Goal: Information Seeking & Learning: Learn about a topic

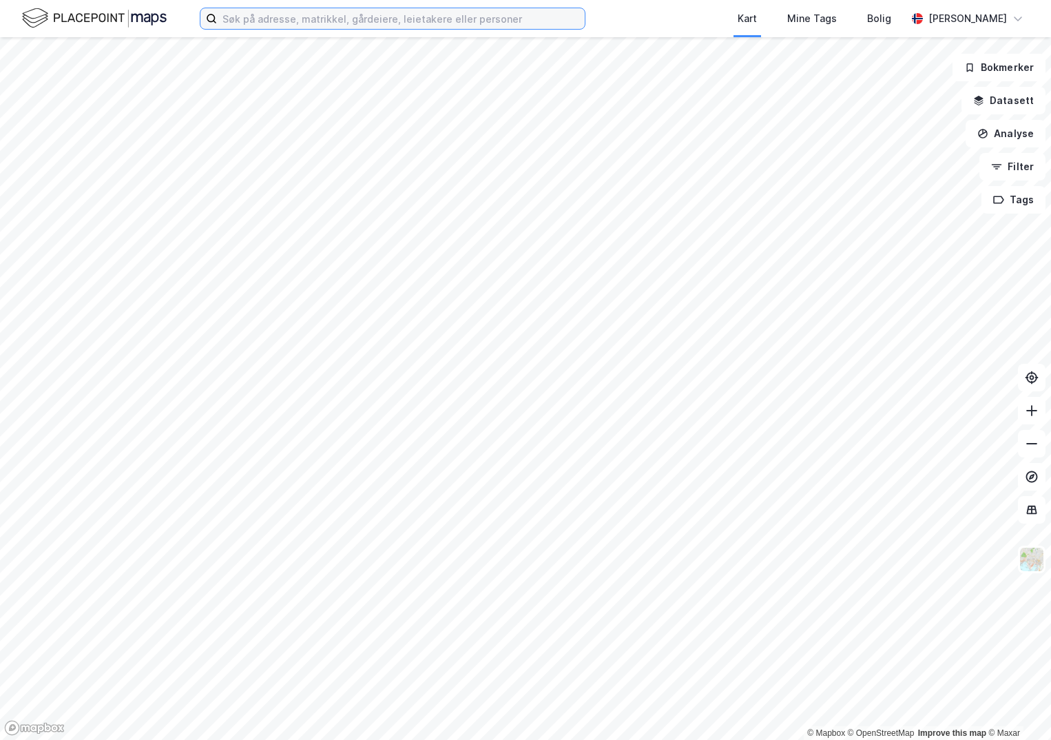
click at [259, 17] on input at bounding box center [401, 18] width 368 height 21
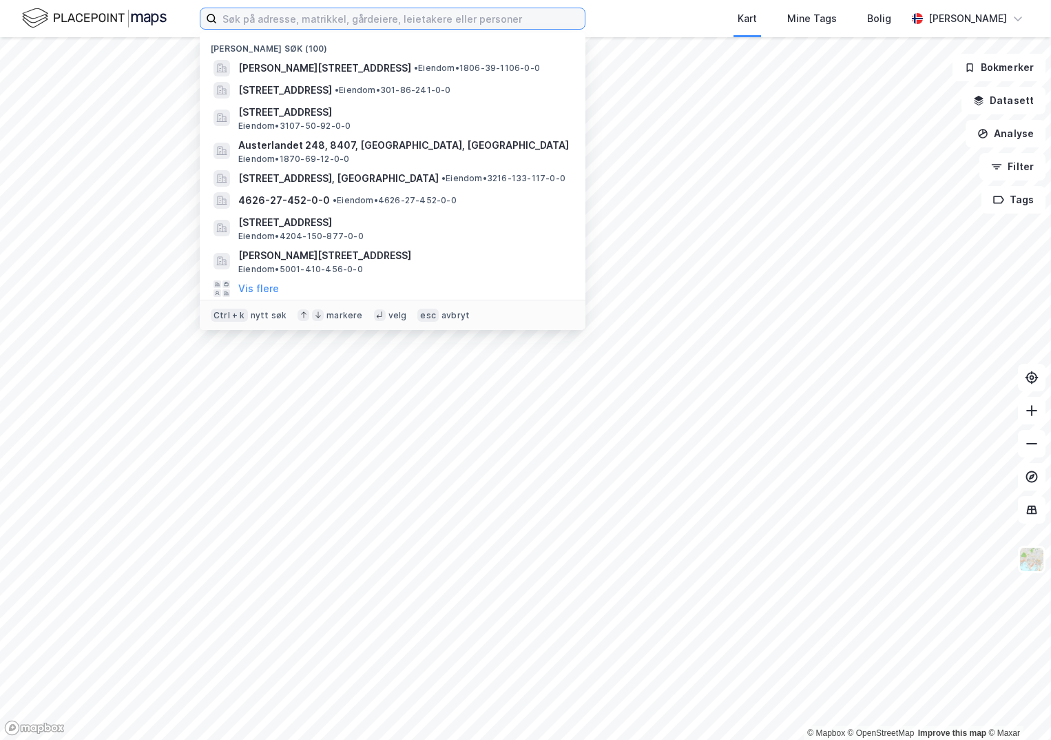
paste input "3418-109/167/0/0"
type input "3418-109/167/0/0"
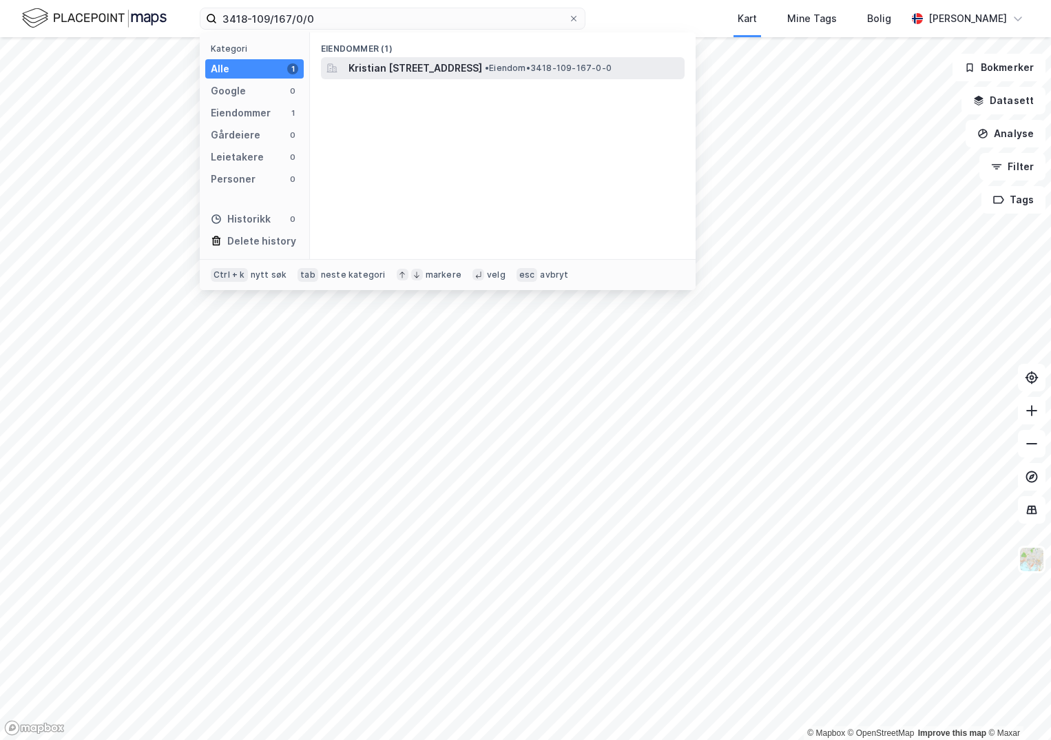
click at [482, 70] on span "Kristian [STREET_ADDRESS]" at bounding box center [415, 68] width 134 height 17
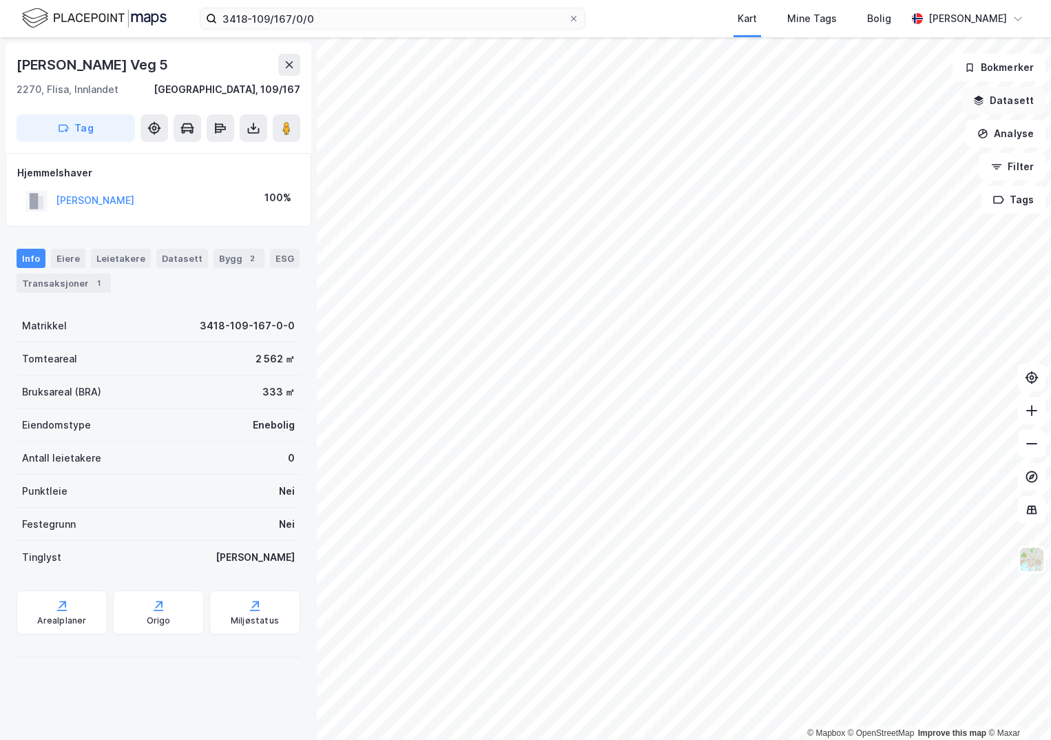
click at [1001, 105] on button "Datasett" at bounding box center [1003, 101] width 84 height 28
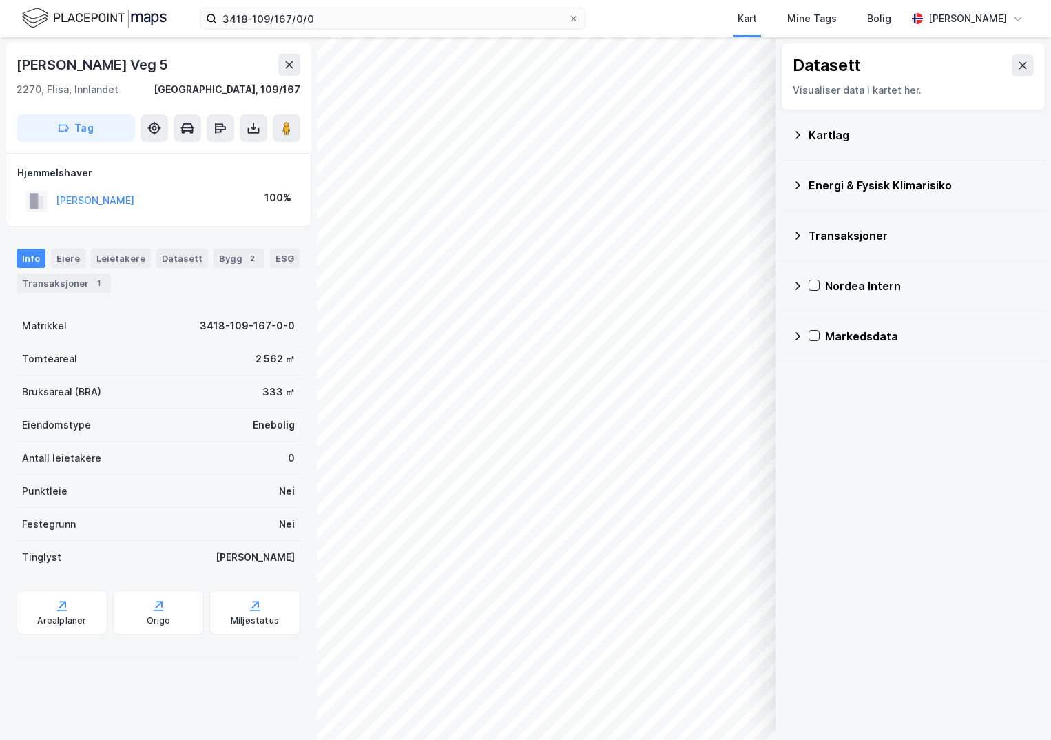
click at [804, 136] on div "Kartlag" at bounding box center [913, 134] width 242 height 33
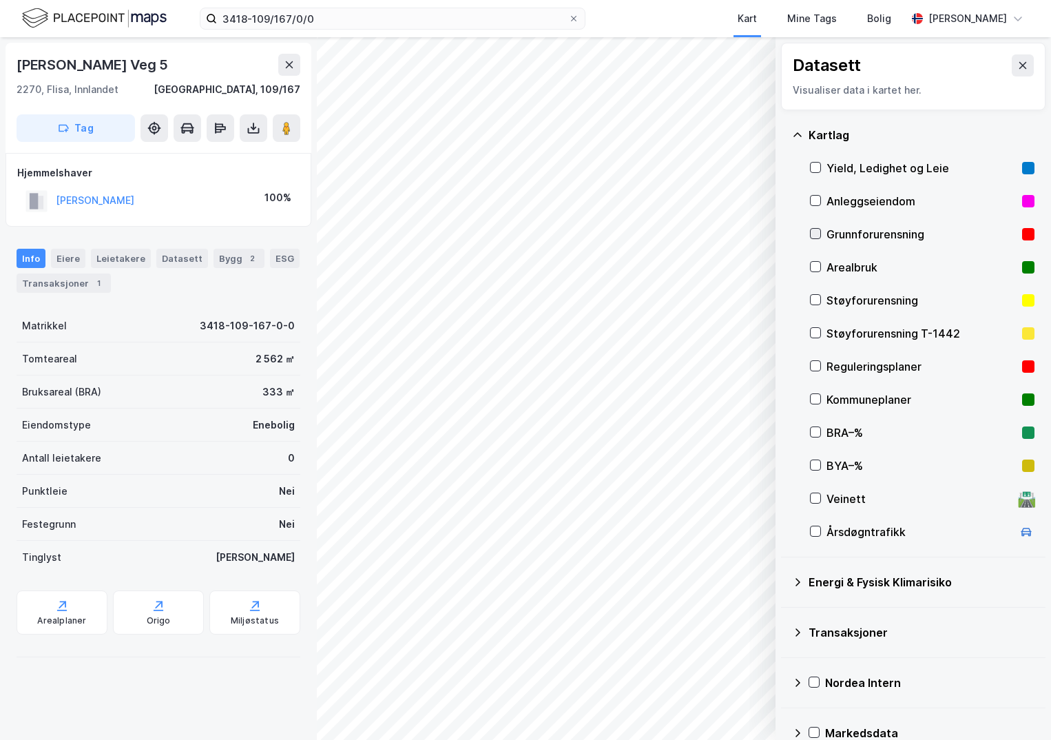
click at [817, 235] on icon at bounding box center [816, 234] width 10 height 10
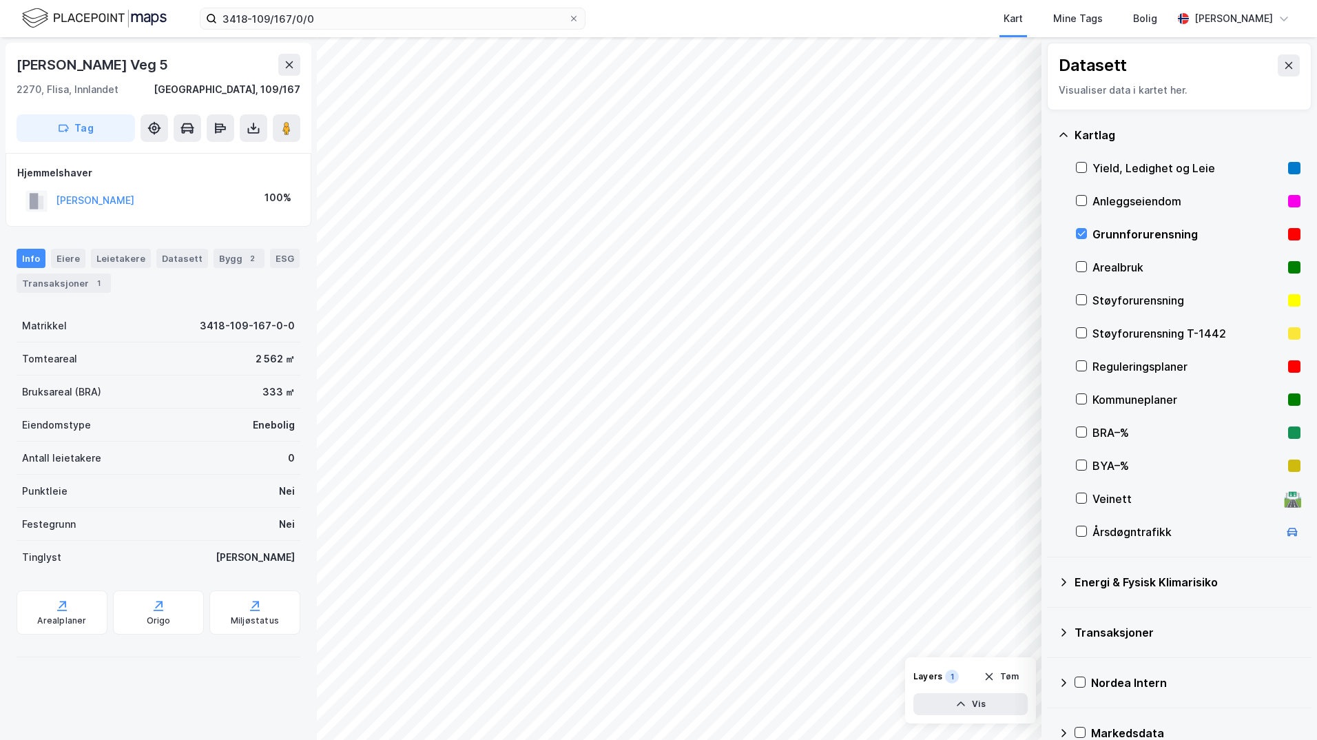
scroll to position [24, 0]
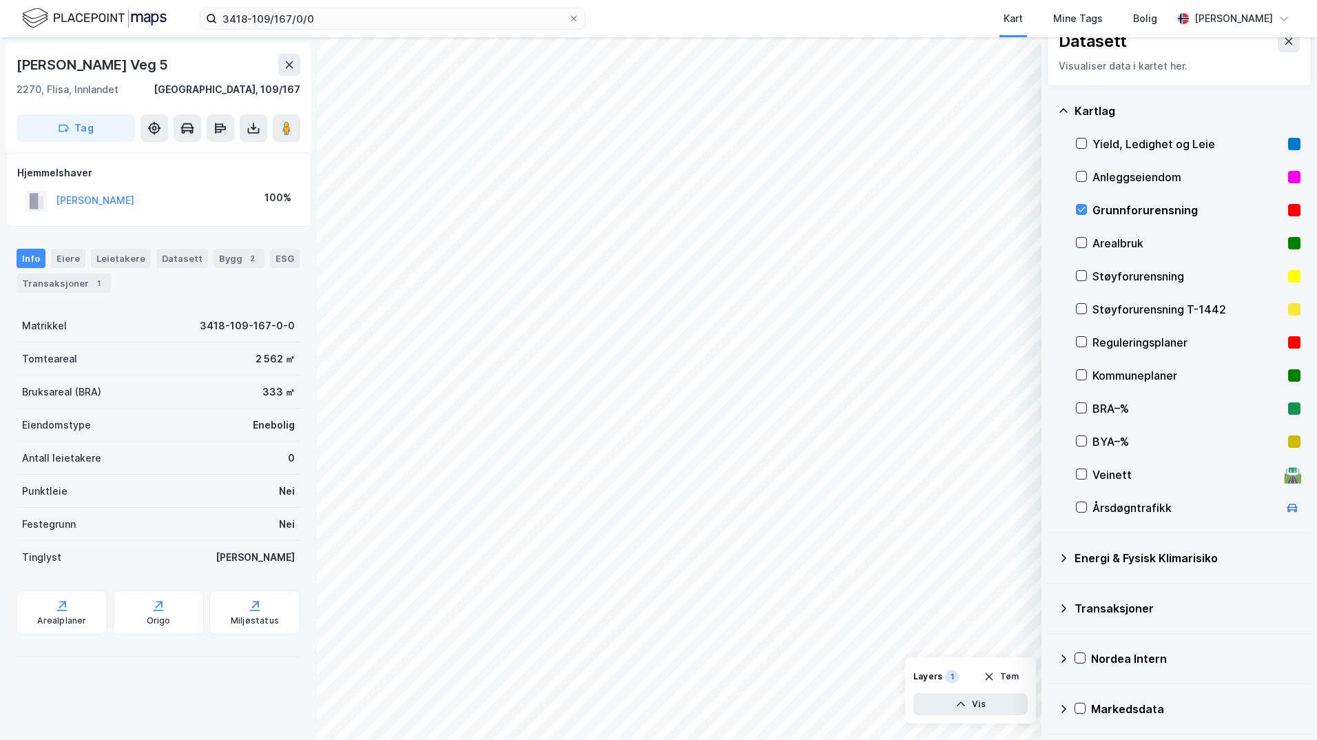
click at [1050, 559] on icon at bounding box center [1063, 557] width 11 height 11
click at [1050, 589] on icon at bounding box center [1098, 590] width 10 height 10
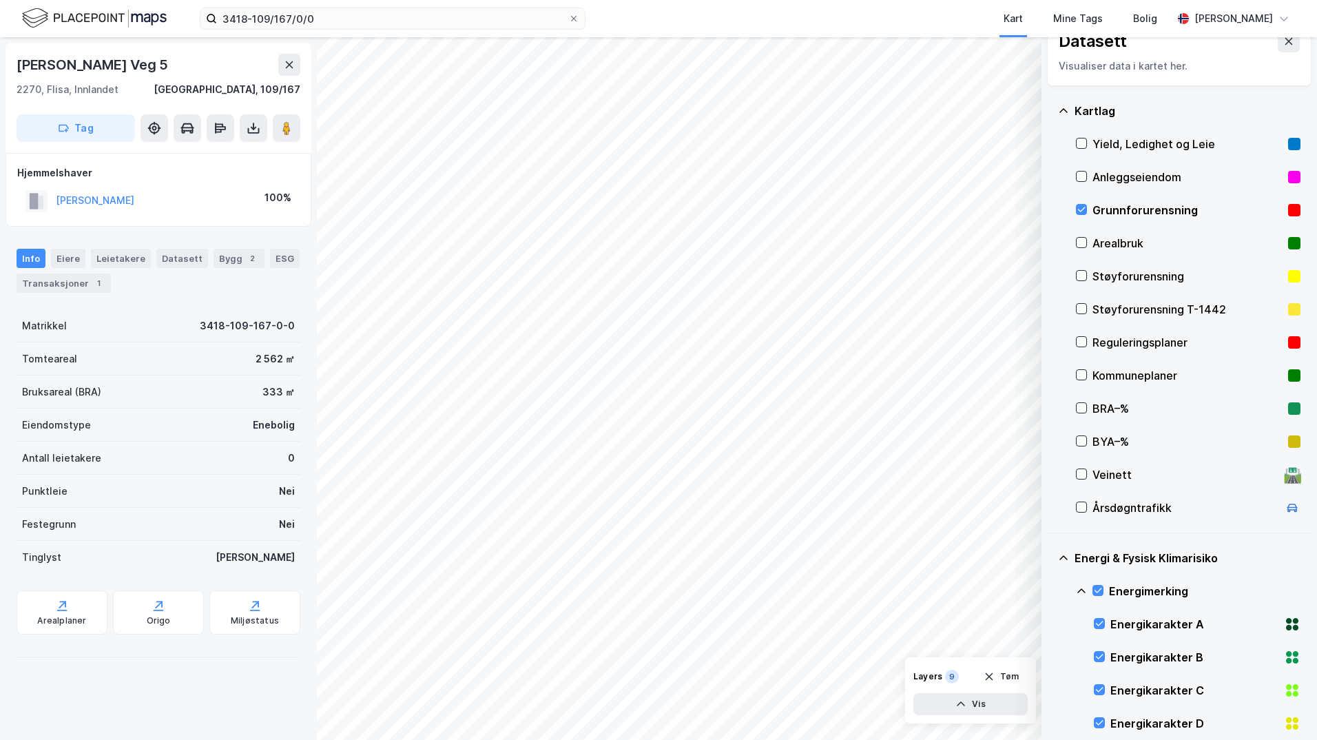
click at [1050, 590] on icon at bounding box center [1081, 590] width 11 height 11
click at [1050, 659] on div "Stormflo og havnivå" at bounding box center [1188, 657] width 225 height 33
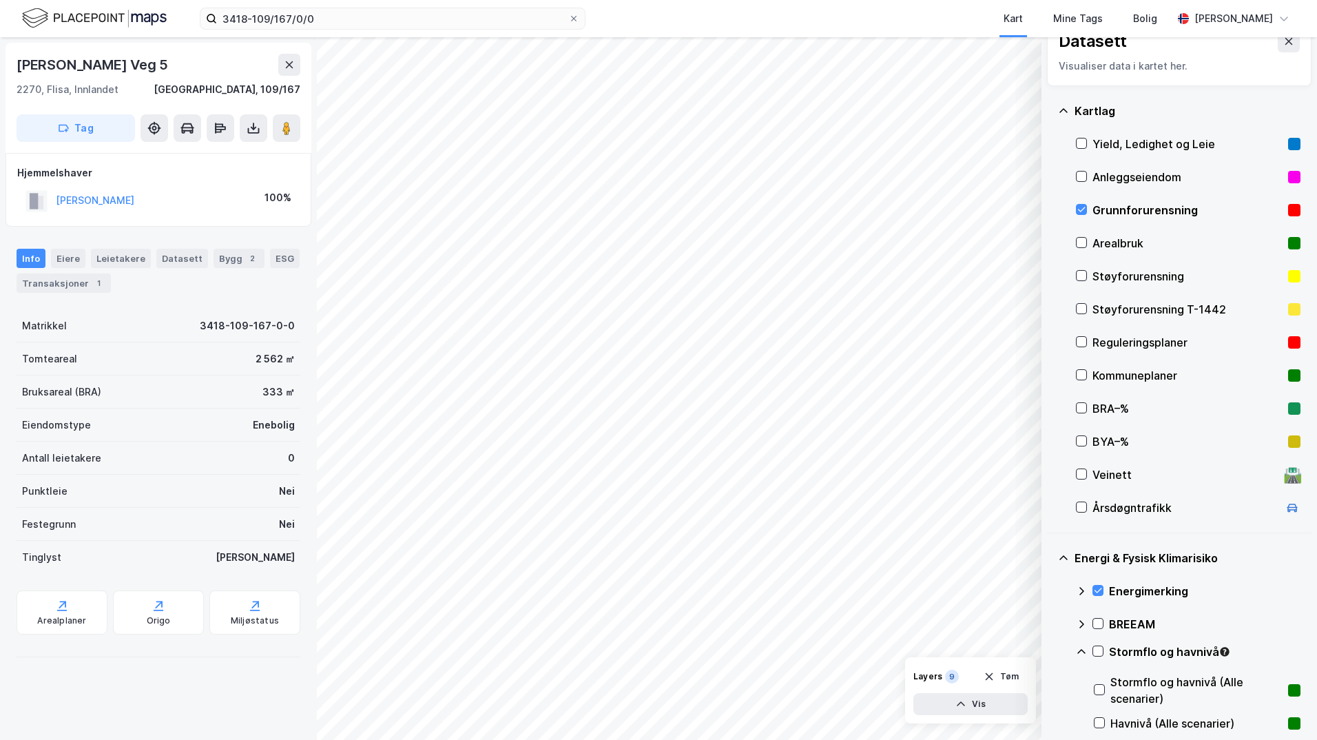
click at [1050, 648] on icon at bounding box center [1081, 651] width 11 height 11
click at [1050, 650] on icon at bounding box center [1098, 651] width 10 height 10
click at [1050, 647] on icon at bounding box center [1081, 651] width 11 height 11
click at [1050, 683] on icon at bounding box center [1098, 684] width 8 height 5
click at [1050, 684] on icon at bounding box center [1081, 684] width 11 height 11
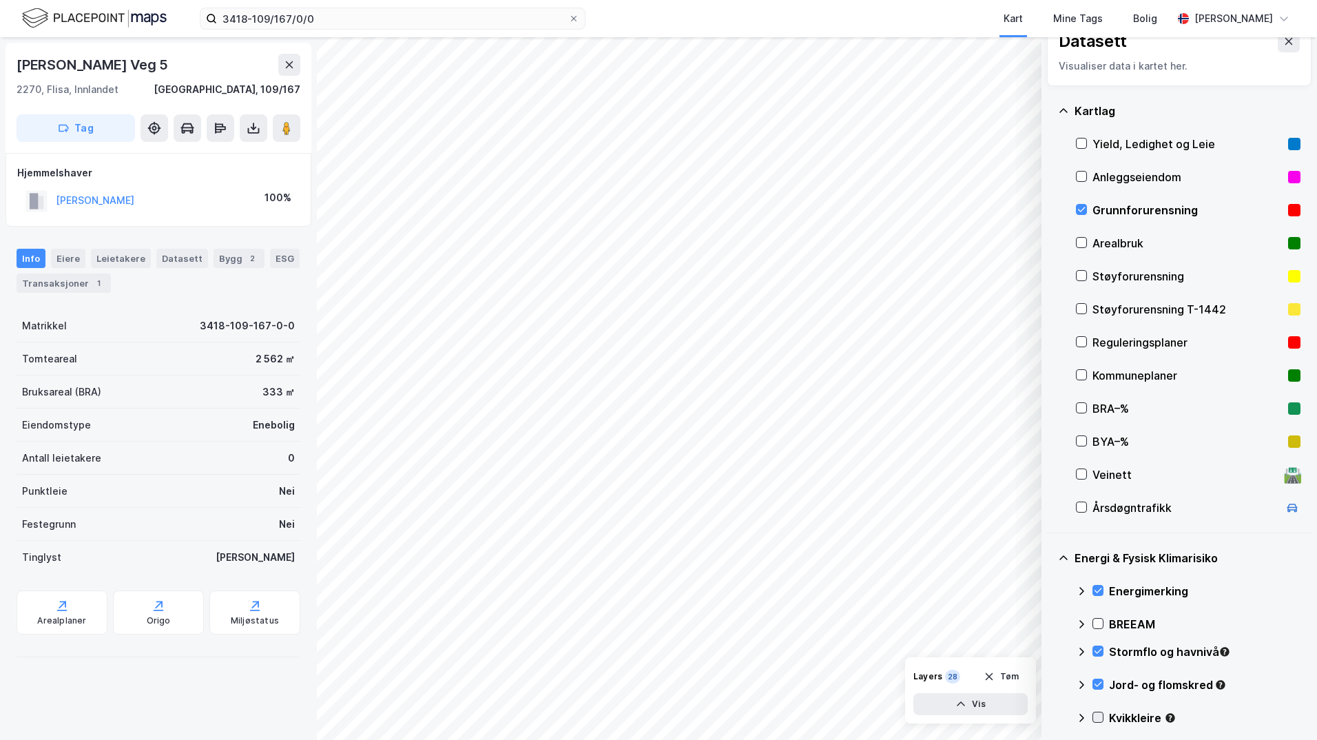
click at [1050, 716] on icon at bounding box center [1098, 717] width 10 height 10
click at [1050, 716] on icon at bounding box center [1081, 717] width 11 height 11
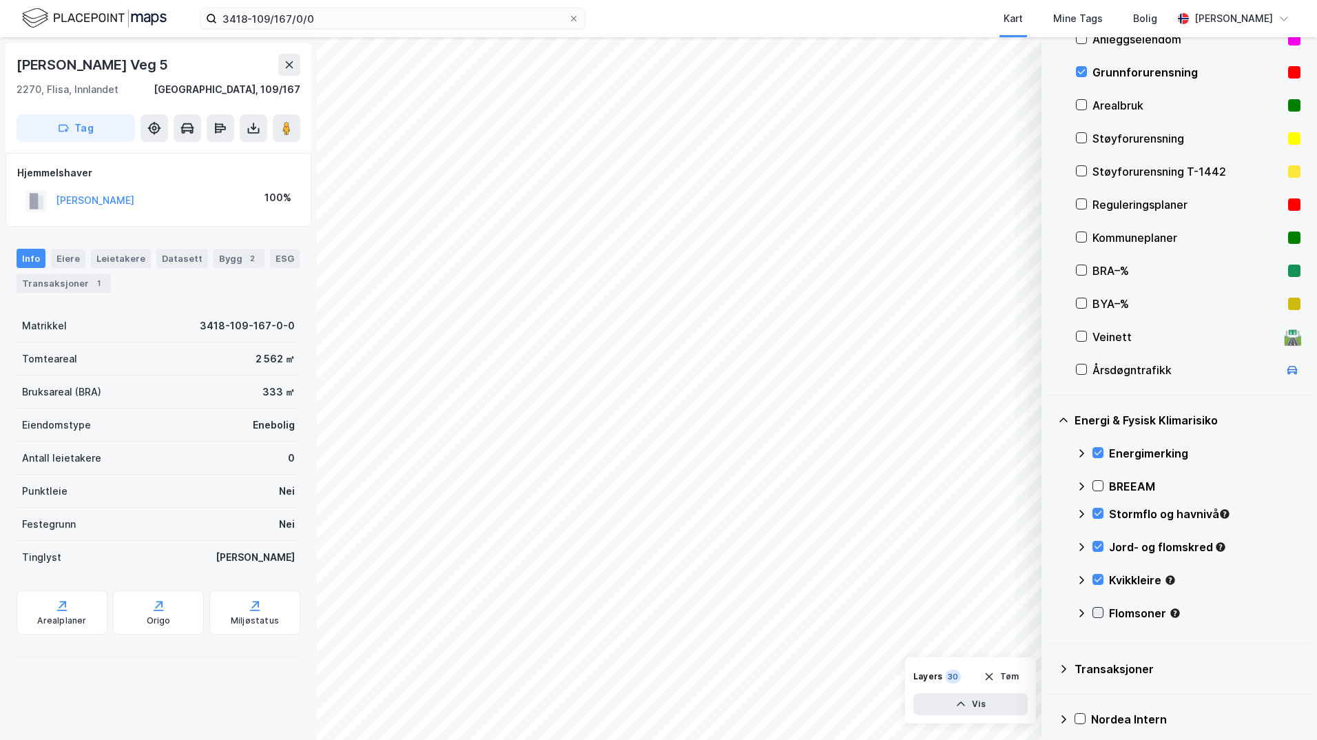
click at [1050, 611] on icon at bounding box center [1098, 612] width 10 height 10
click at [1050, 614] on icon at bounding box center [1081, 612] width 8 height 5
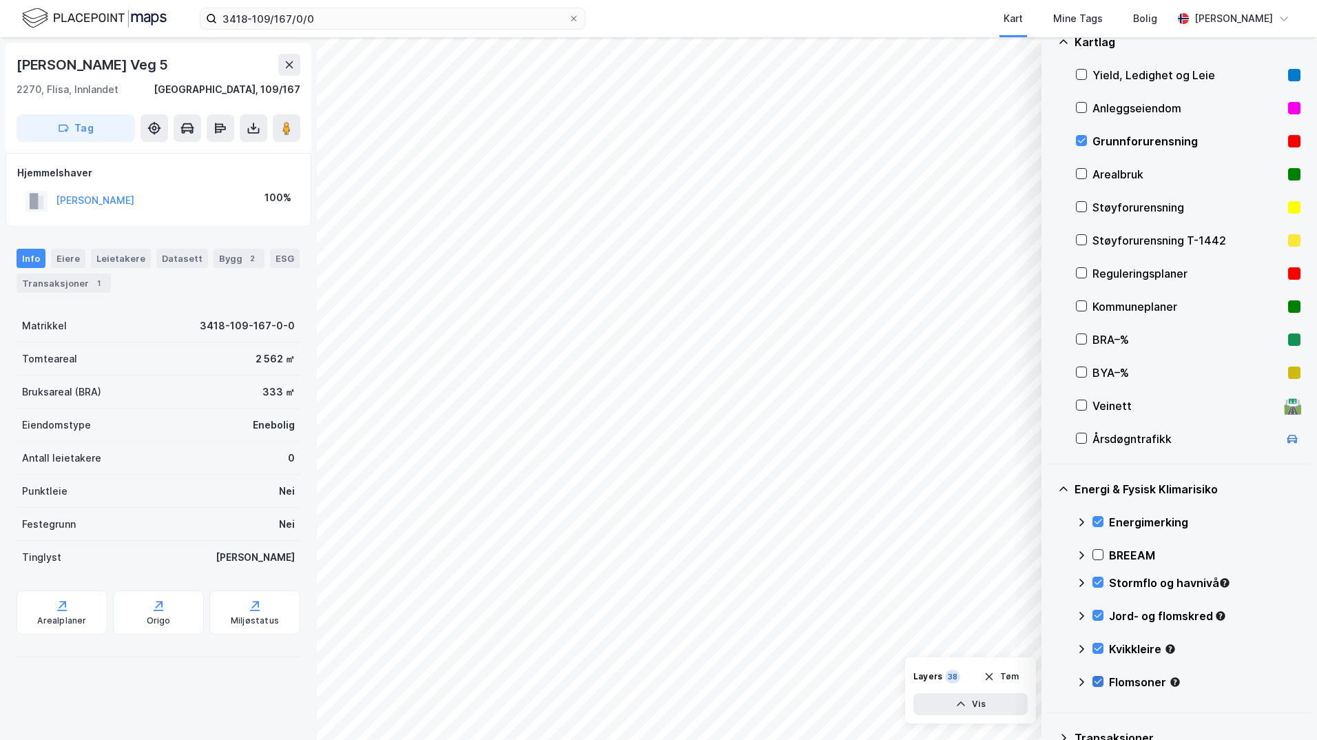
click at [1050, 679] on icon at bounding box center [1098, 681] width 10 height 10
click at [1050, 682] on icon at bounding box center [1081, 681] width 11 height 11
